Goal: Check status: Check status

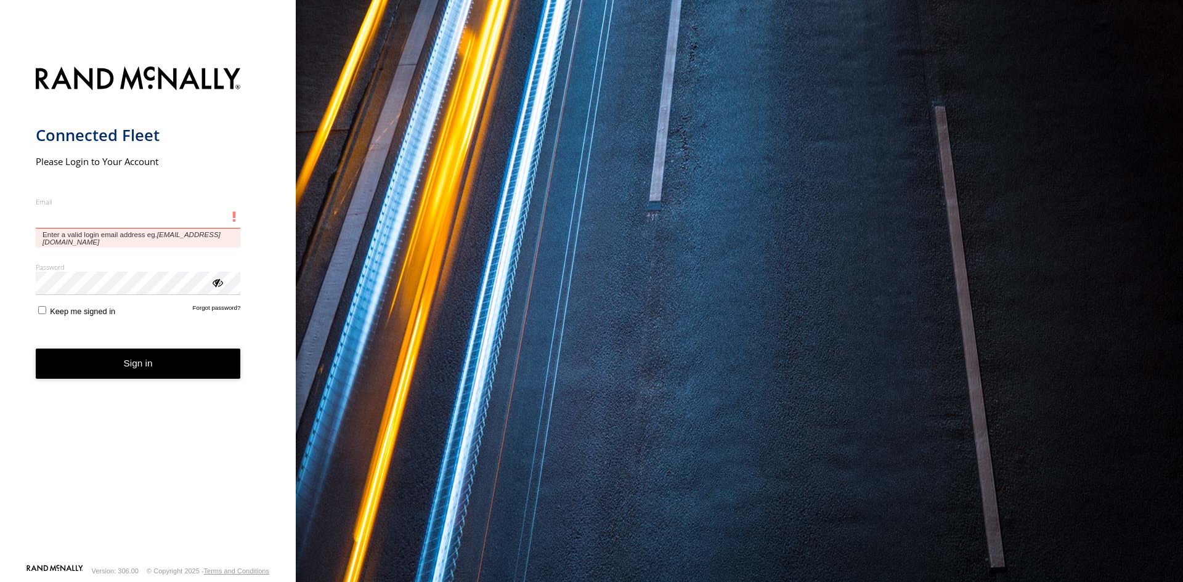
type input "**********"
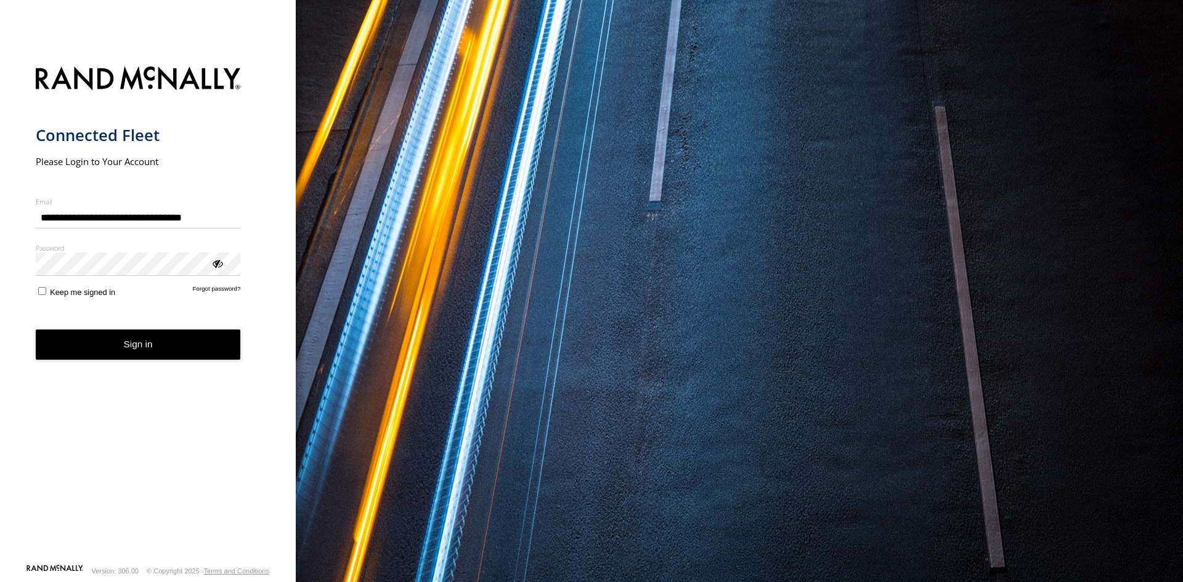
click at [118, 346] on button "Sign in" at bounding box center [138, 345] width 205 height 30
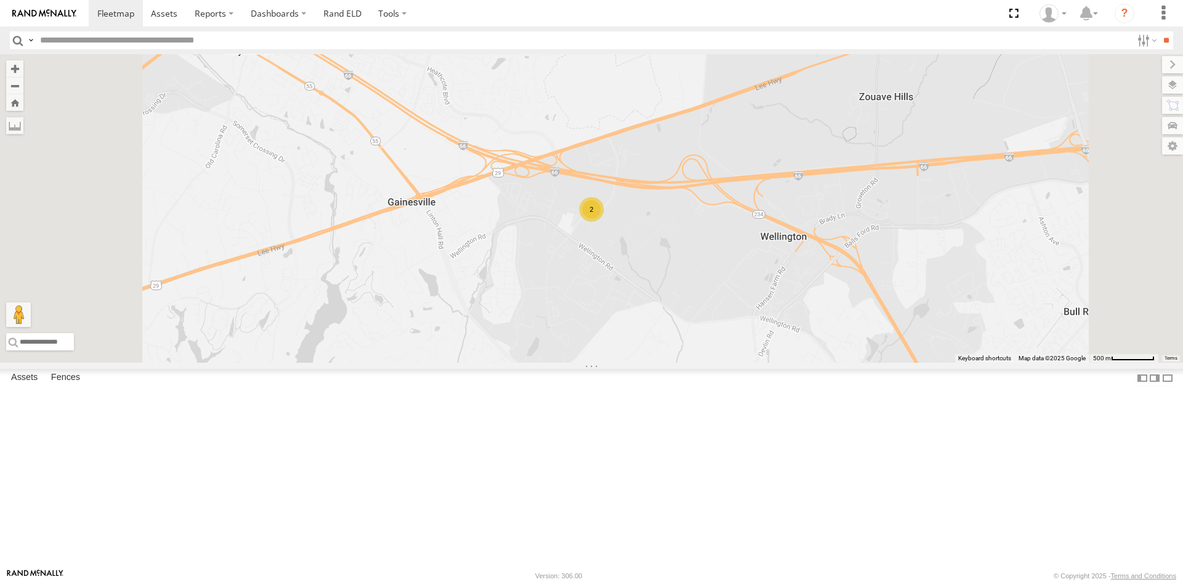
click at [604, 222] on div "2" at bounding box center [591, 209] width 25 height 25
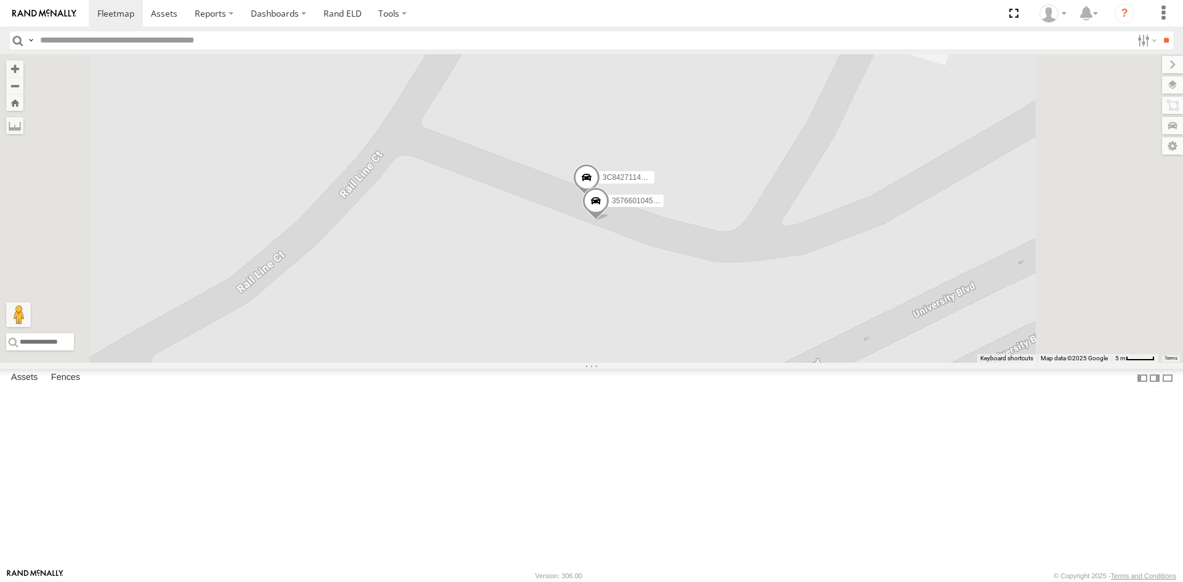
click at [654, 182] on span "3C84271145B4" at bounding box center [628, 177] width 51 height 9
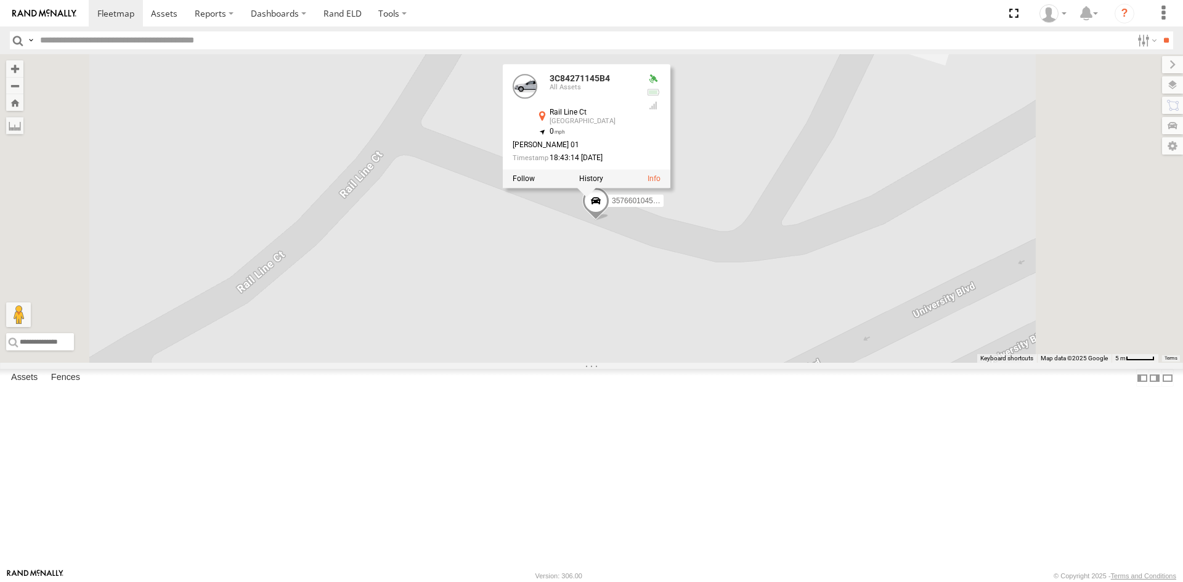
click at [767, 314] on div "357660104512769 3C84271145B4 3C84271145B4 All Assets Rail Line Ct Gainesville 3…" at bounding box center [591, 208] width 1183 height 309
click at [609, 224] on span at bounding box center [595, 206] width 27 height 33
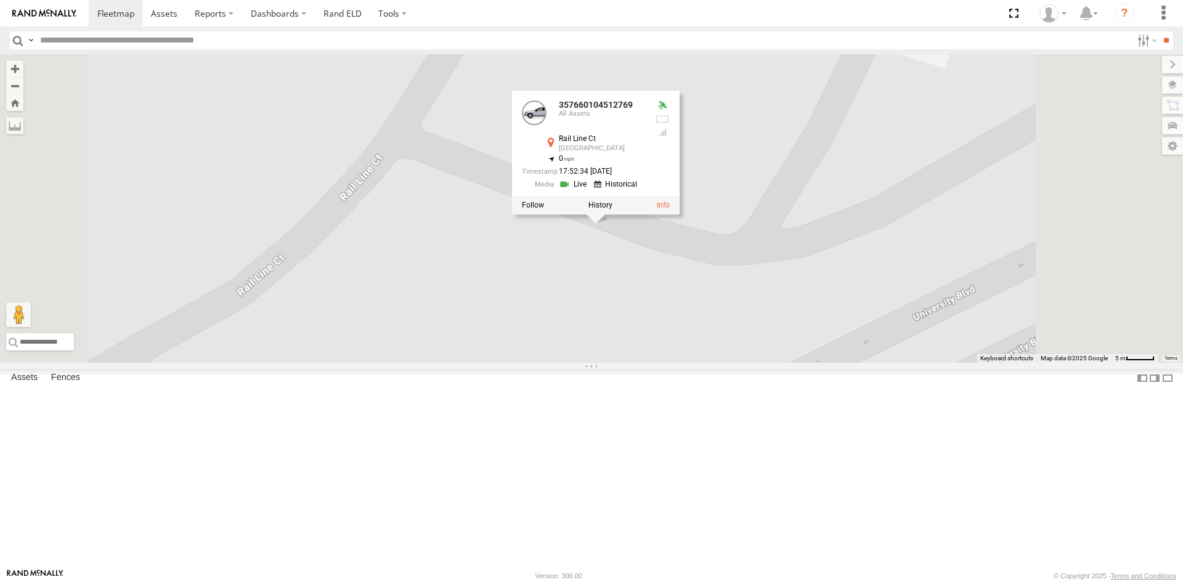
click at [590, 190] on link at bounding box center [574, 184] width 31 height 12
